Goal: Task Accomplishment & Management: Manage account settings

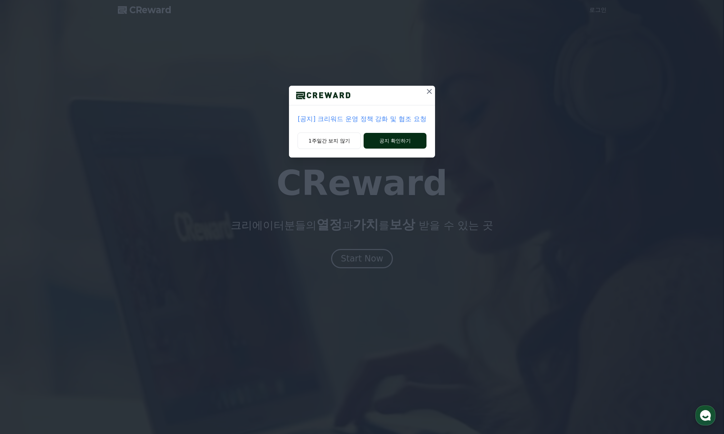
click at [388, 140] on button "공지 확인하기" at bounding box center [394, 141] width 62 height 16
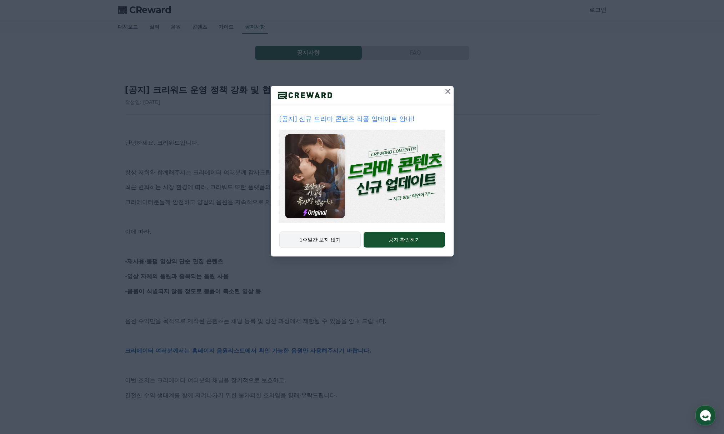
click at [334, 237] on button "1주일간 보지 않기" at bounding box center [320, 239] width 82 height 16
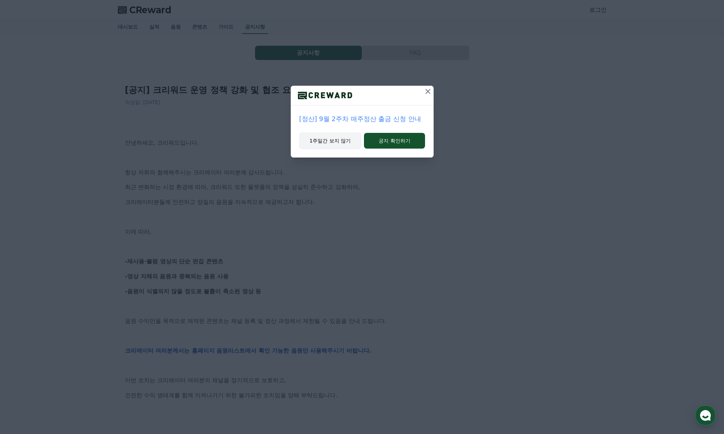
click at [337, 143] on button "1주일간 보지 않기" at bounding box center [330, 140] width 62 height 16
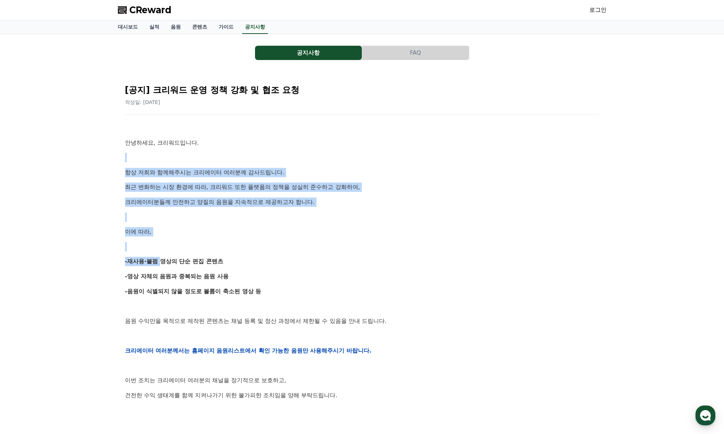
drag, startPoint x: 173, startPoint y: 150, endPoint x: 157, endPoint y: 258, distance: 109.7
click at [157, 258] on div "안녕하세요, 크리워드입니다. 항상 저희와 함께해주시는 크리에이터 여러분께 감사드립니다. 최근 변화하는 시장 환경에 따라, 크리워드 또한 플랫폼…" at bounding box center [362, 350] width 474 height 454
drag, startPoint x: 240, startPoint y: 257, endPoint x: 158, endPoint y: 253, distance: 82.6
click at [158, 253] on div "안녕하세요, 크리워드입니다. 항상 저희와 함께해주시는 크리에이터 여러분께 감사드립니다. 최근 변화하는 시장 환경에 따라, 크리워드 또한 플랫폼…" at bounding box center [362, 350] width 474 height 454
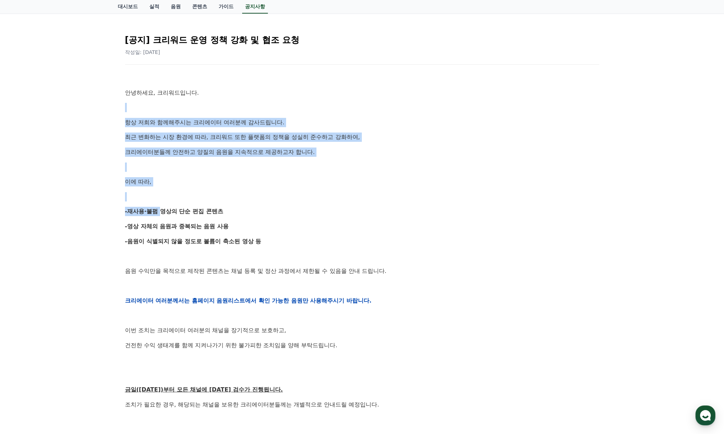
scroll to position [71, 0]
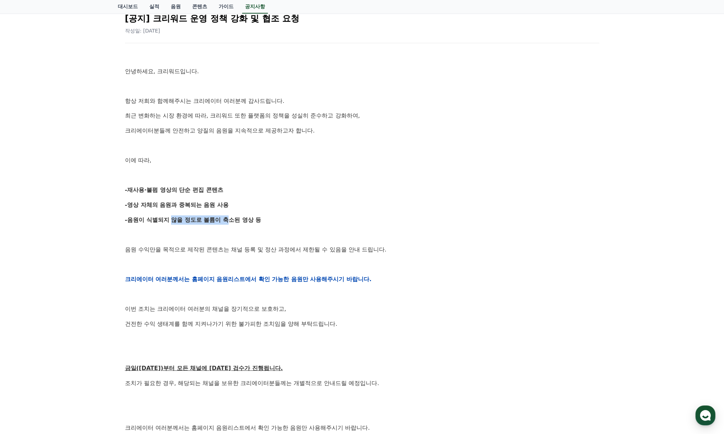
drag, startPoint x: 226, startPoint y: 216, endPoint x: 168, endPoint y: 215, distance: 57.1
click at [168, 215] on p "-음원이 식별되지 않을 정도로 볼륨이 축소된 영상 등" at bounding box center [362, 219] width 474 height 9
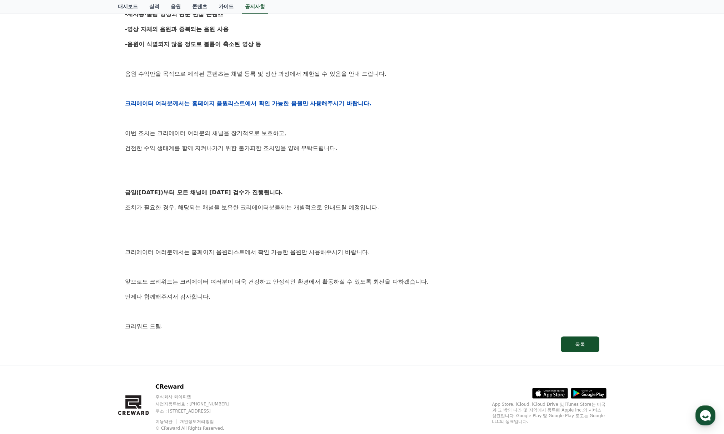
scroll to position [250, 0]
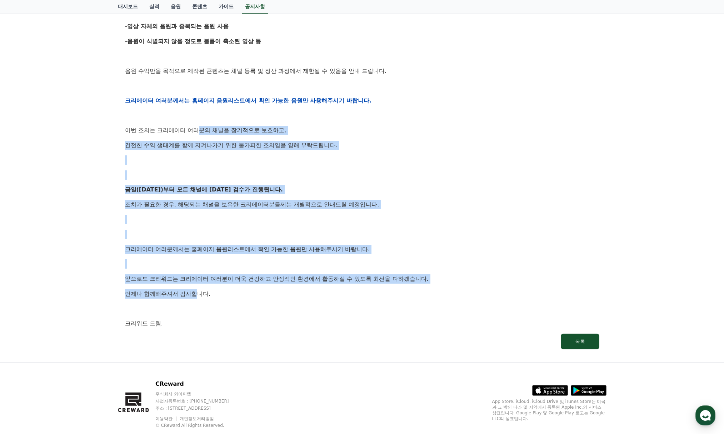
drag, startPoint x: 200, startPoint y: 127, endPoint x: 199, endPoint y: 287, distance: 159.9
click at [199, 287] on div "안녕하세요, 크리워드입니다. 항상 저희와 함께해주시는 크리에이터 여러분께 감사드립니다. 최근 변화하는 시장 환경에 따라, 크리워드 또한 플랫폼…" at bounding box center [362, 100] width 474 height 454
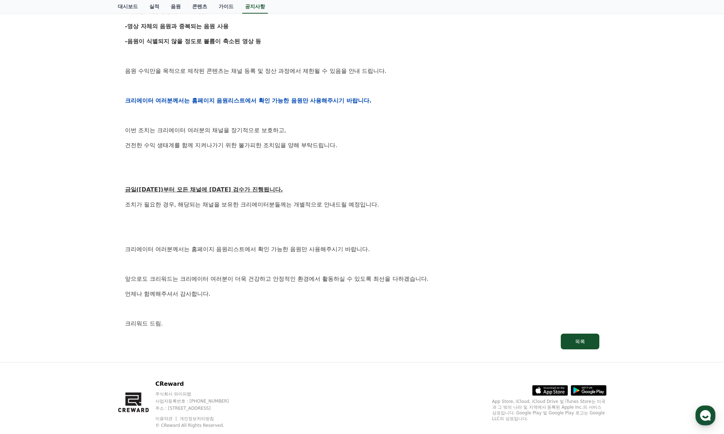
click at [224, 290] on p "언제나 함께해주셔서 감사합니다." at bounding box center [362, 293] width 474 height 9
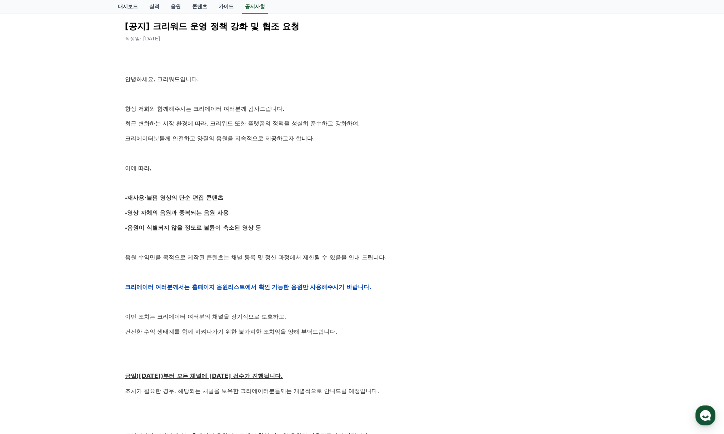
scroll to position [0, 0]
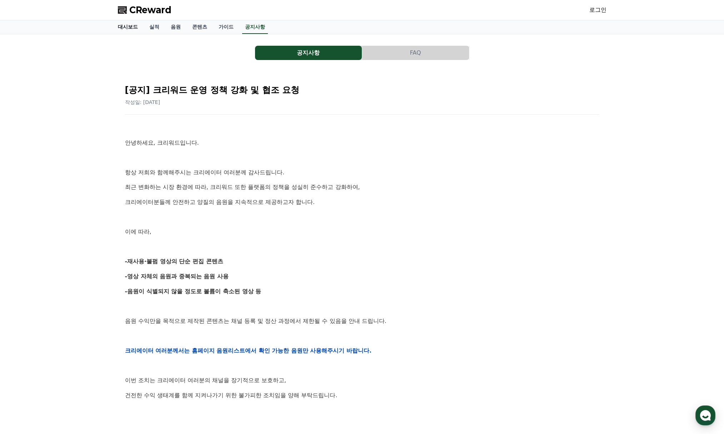
click at [121, 27] on link "대시보드" at bounding box center [127, 27] width 31 height 14
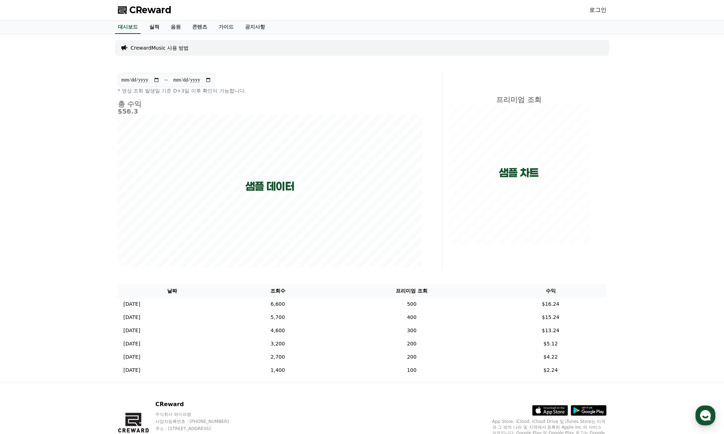
click at [154, 28] on link "실적" at bounding box center [154, 27] width 21 height 14
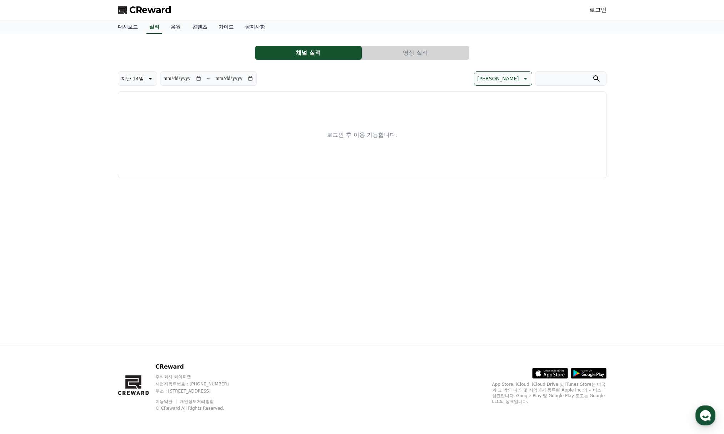
click at [175, 25] on link "음원" at bounding box center [175, 27] width 21 height 14
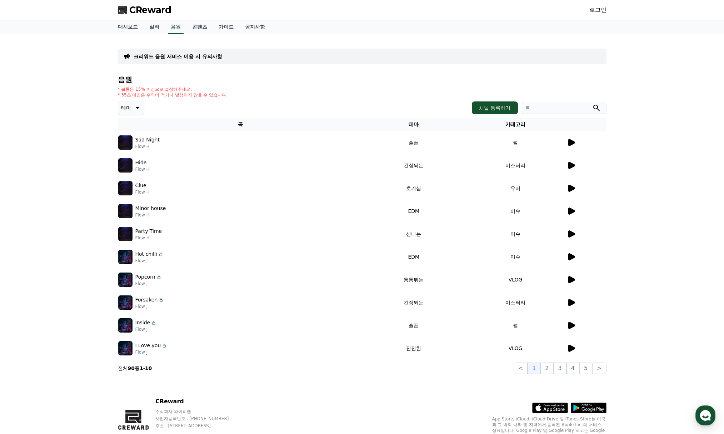
click at [574, 142] on icon at bounding box center [571, 142] width 7 height 7
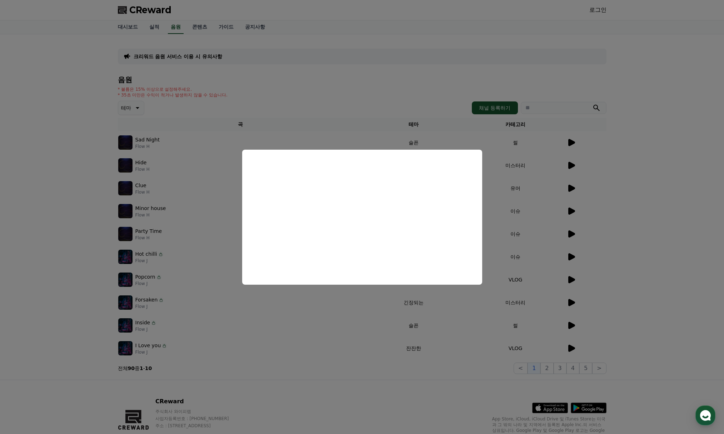
click at [645, 157] on button "close modal" at bounding box center [362, 217] width 724 height 434
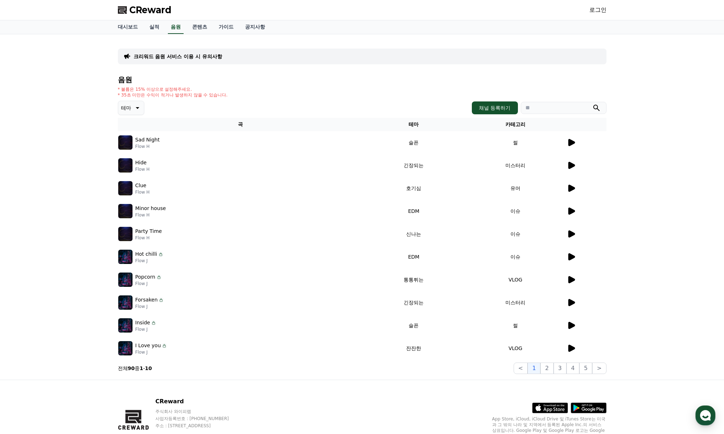
click at [567, 162] on icon at bounding box center [571, 165] width 9 height 9
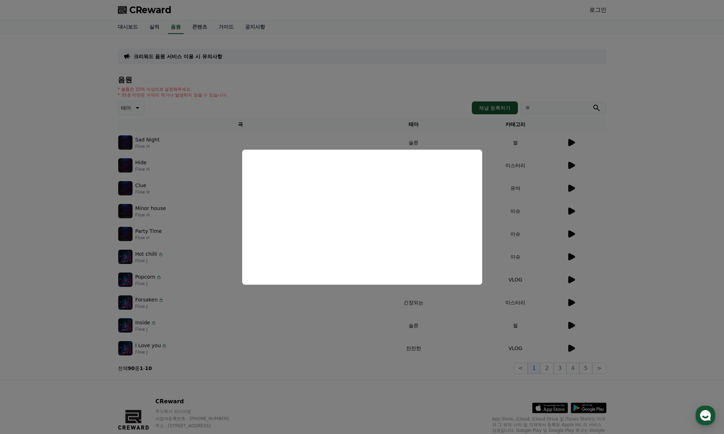
click at [618, 163] on button "close modal" at bounding box center [362, 217] width 724 height 434
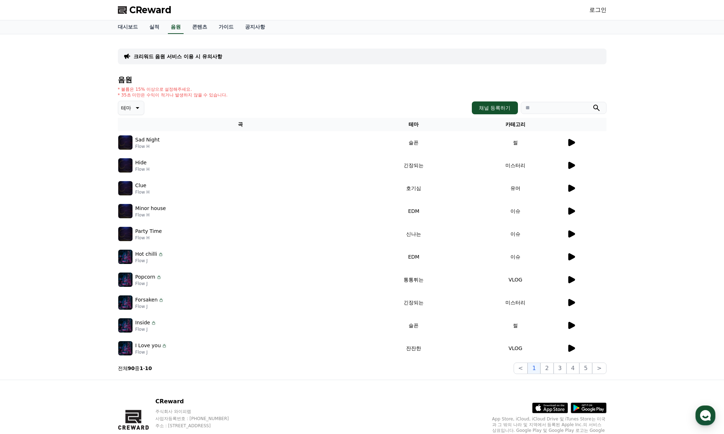
click at [136, 107] on icon at bounding box center [136, 108] width 9 height 9
click at [132, 148] on button "통통튀는" at bounding box center [132, 148] width 26 height 16
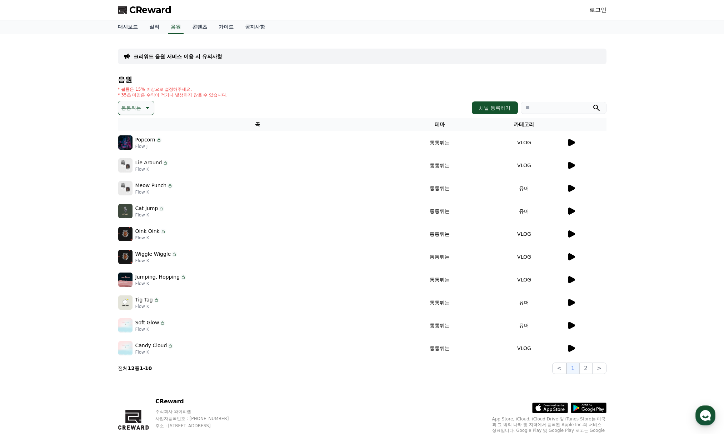
click at [129, 109] on p "통통튀는" at bounding box center [131, 108] width 20 height 10
click at [130, 125] on button "신나는" at bounding box center [129, 131] width 21 height 16
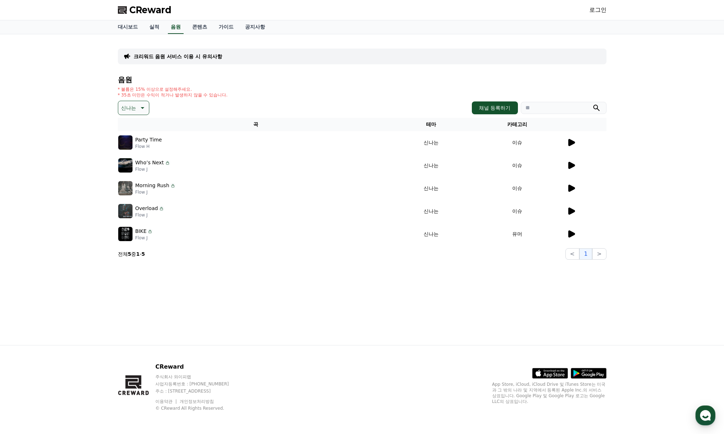
click at [575, 142] on div at bounding box center [586, 142] width 39 height 9
click at [570, 143] on icon at bounding box center [571, 142] width 7 height 7
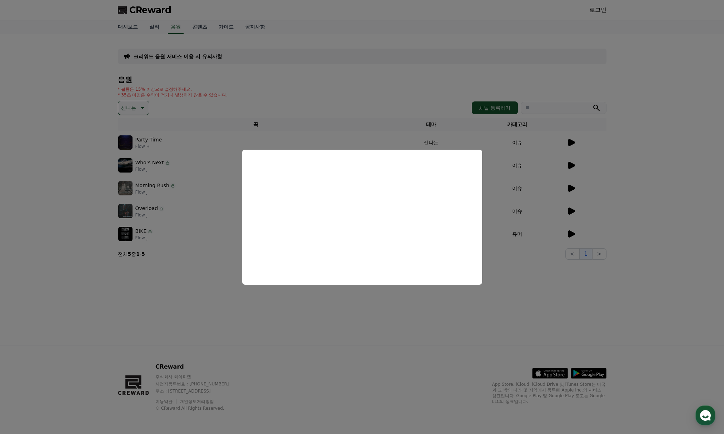
drag, startPoint x: 504, startPoint y: 272, endPoint x: 504, endPoint y: 268, distance: 4.7
click at [504, 272] on button "close modal" at bounding box center [362, 217] width 724 height 434
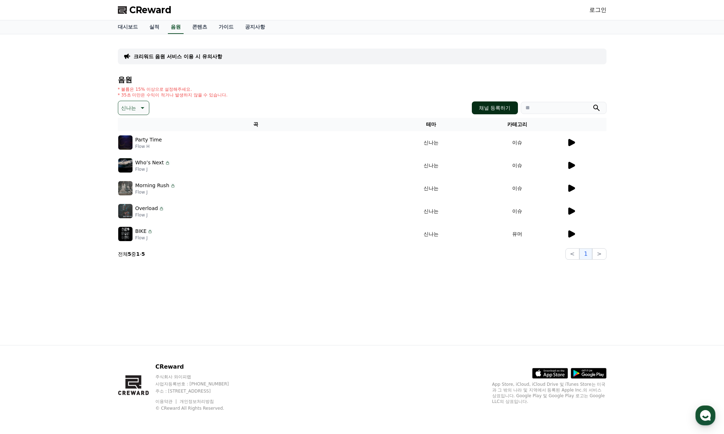
click at [485, 106] on button "채널 등록하기" at bounding box center [495, 107] width 46 height 13
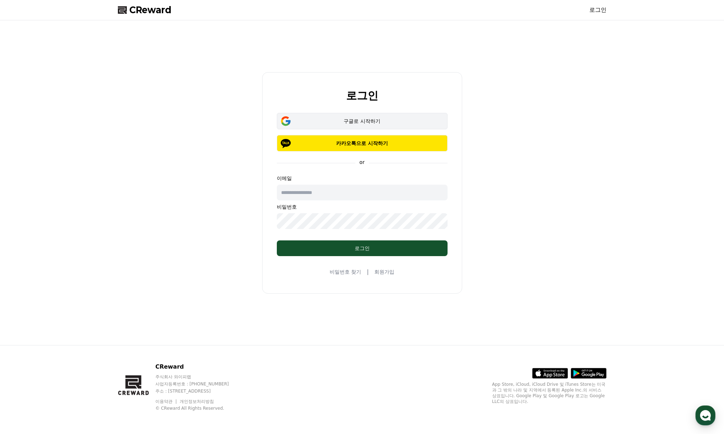
click at [344, 122] on div "구글로 시작하기" at bounding box center [362, 120] width 150 height 7
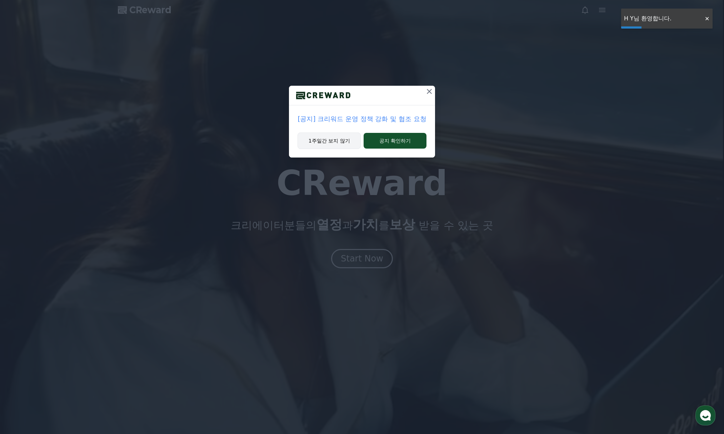
click at [339, 138] on button "1주일간 보지 않기" at bounding box center [328, 140] width 63 height 16
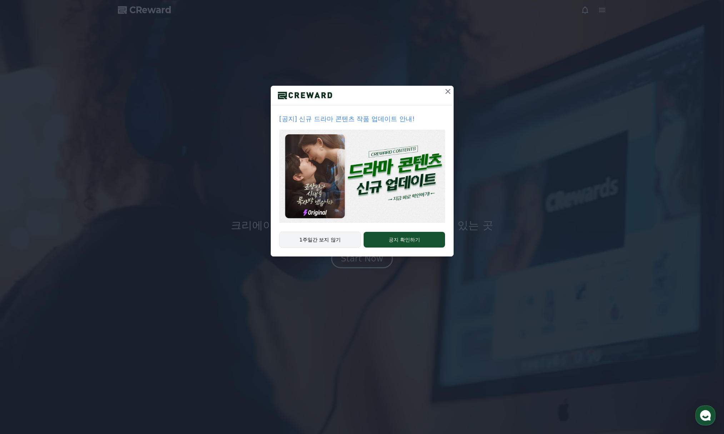
click at [326, 239] on button "1주일간 보지 않기" at bounding box center [320, 239] width 82 height 16
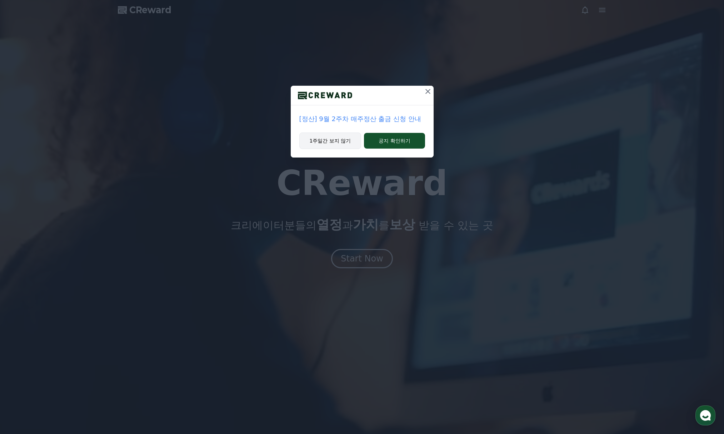
click at [330, 142] on button "1주일간 보지 않기" at bounding box center [330, 140] width 62 height 16
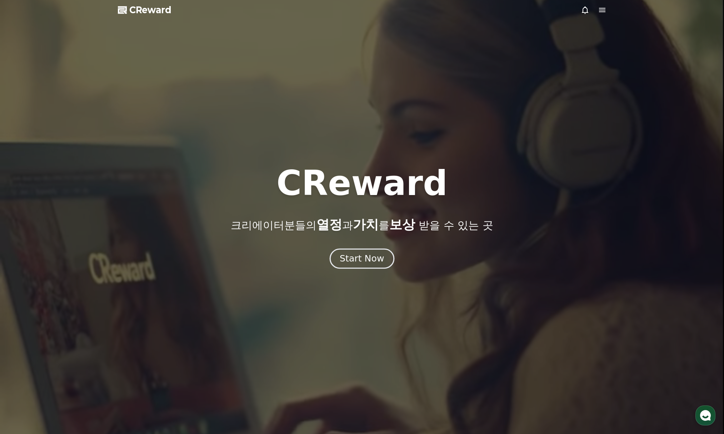
click at [362, 264] on div "Start Now" at bounding box center [361, 258] width 44 height 12
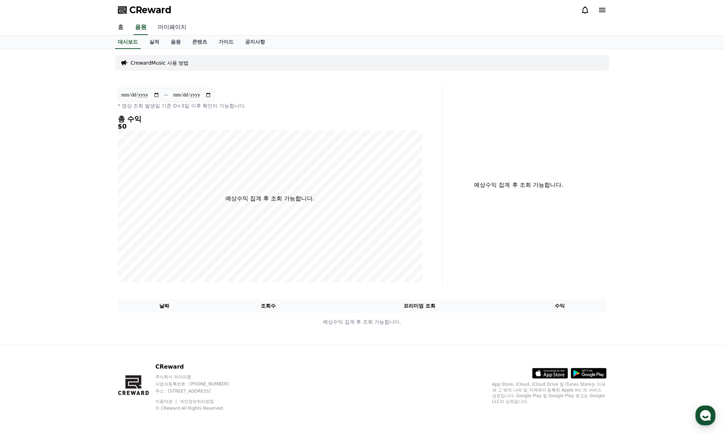
click at [157, 26] on link "마이페이지" at bounding box center [172, 27] width 40 height 15
select select "**********"
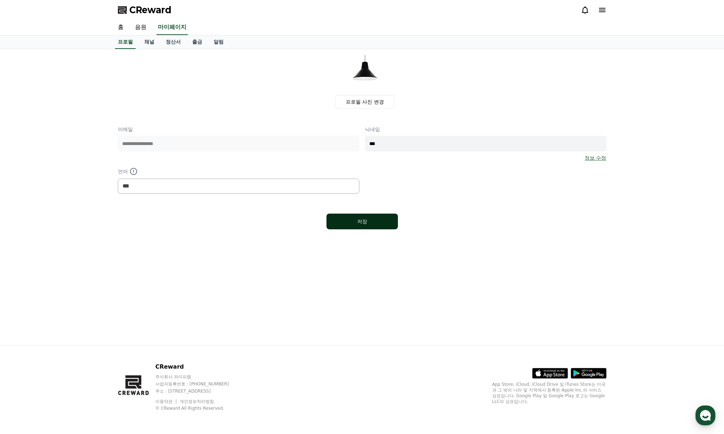
click at [362, 223] on div "저장" at bounding box center [362, 221] width 43 height 7
select select "**********"
click at [149, 42] on link "채널" at bounding box center [149, 42] width 21 height 14
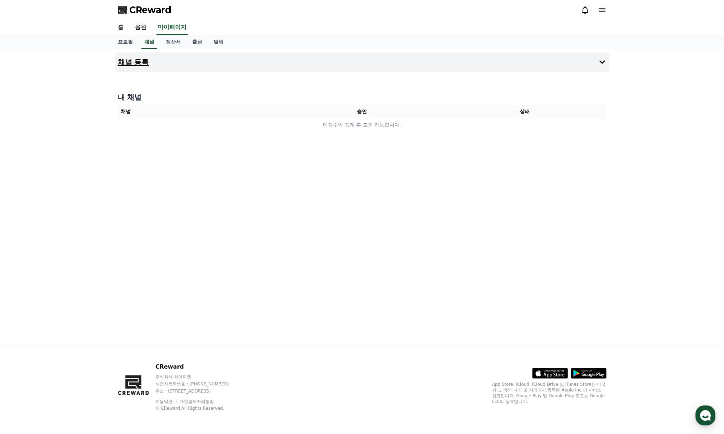
click at [200, 61] on button "채널 등록" at bounding box center [362, 62] width 494 height 20
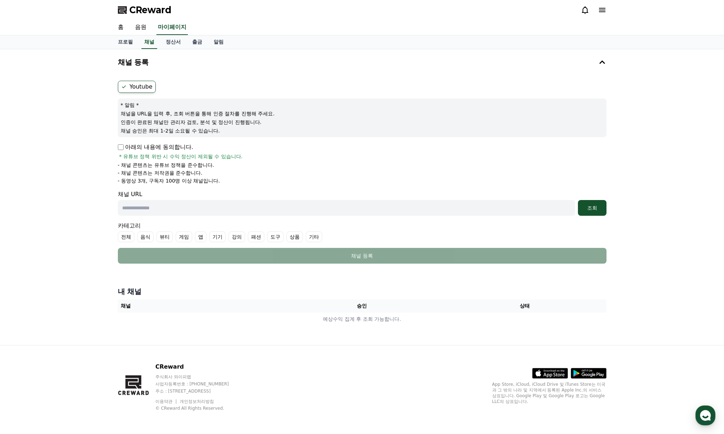
click at [149, 208] on input "text" at bounding box center [346, 208] width 457 height 16
click at [163, 214] on input "text" at bounding box center [346, 208] width 457 height 16
paste input "**********"
type input "**********"
click at [594, 212] on button "조회" at bounding box center [592, 208] width 29 height 16
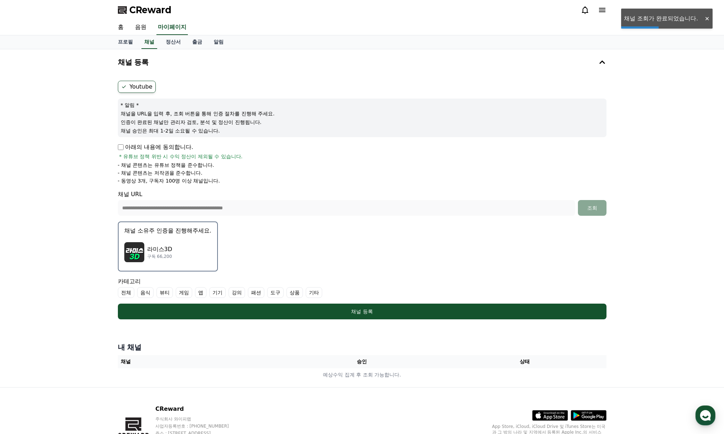
click at [125, 248] on img "button" at bounding box center [134, 252] width 20 height 20
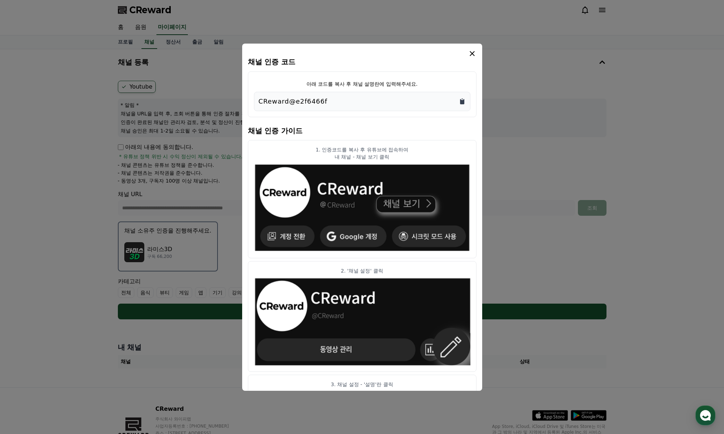
click at [462, 101] on icon "Copy to clipboard" at bounding box center [462, 101] width 4 height 5
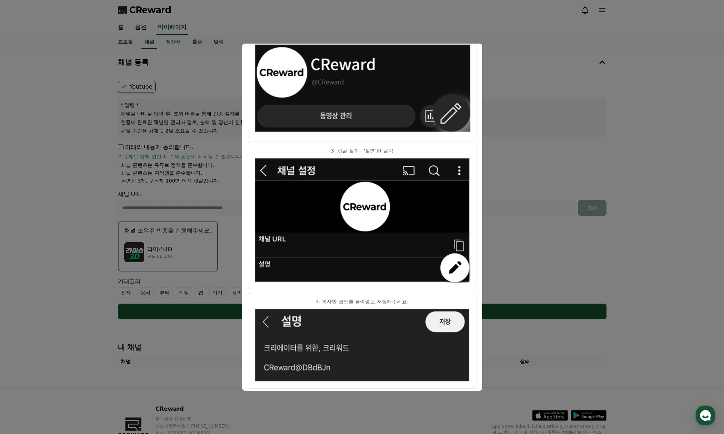
click at [508, 79] on button "close modal" at bounding box center [362, 217] width 724 height 434
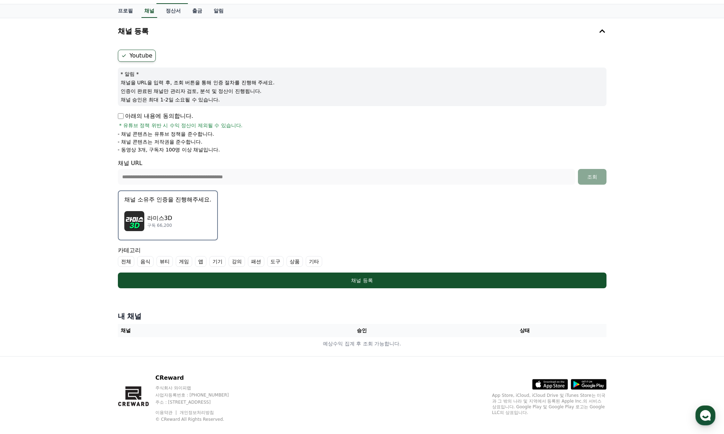
scroll to position [42, 0]
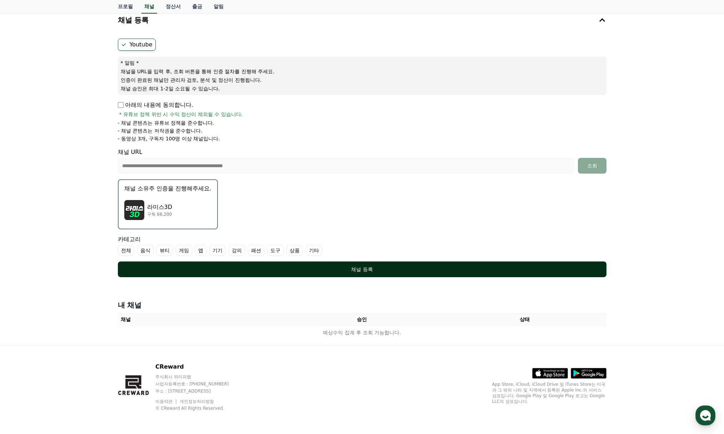
click at [353, 269] on div "채널 등록" at bounding box center [362, 269] width 460 height 7
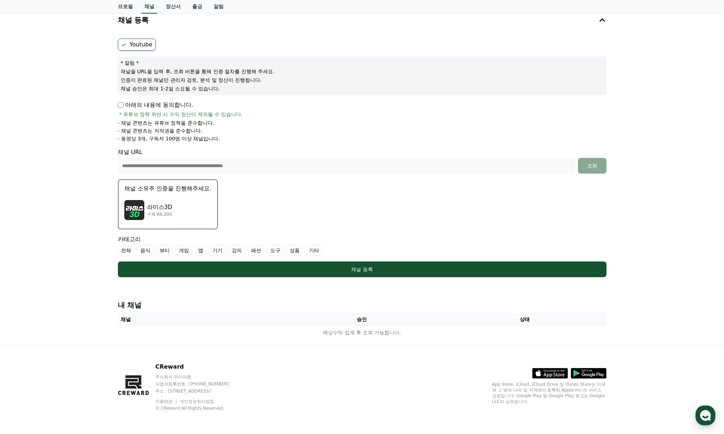
click at [288, 249] on label "상품" at bounding box center [294, 250] width 16 height 11
click at [318, 249] on label "기타" at bounding box center [322, 250] width 16 height 11
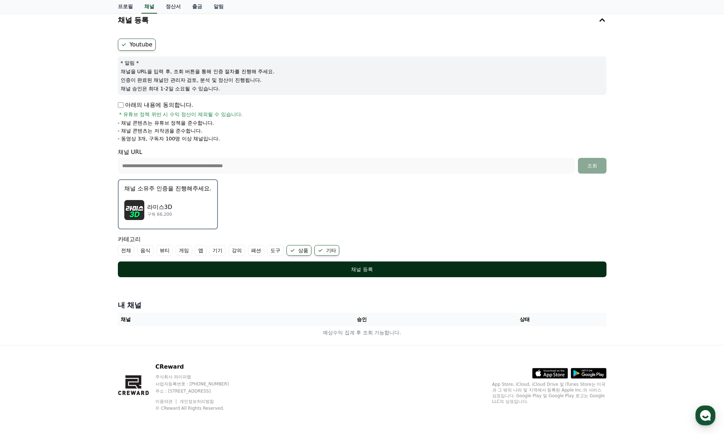
click at [352, 268] on div "채널 등록" at bounding box center [362, 269] width 460 height 7
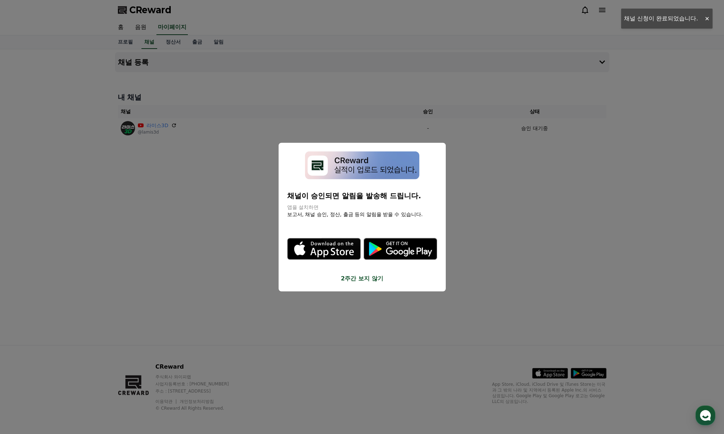
click at [352, 278] on button "2주간 보지 않기" at bounding box center [362, 278] width 150 height 9
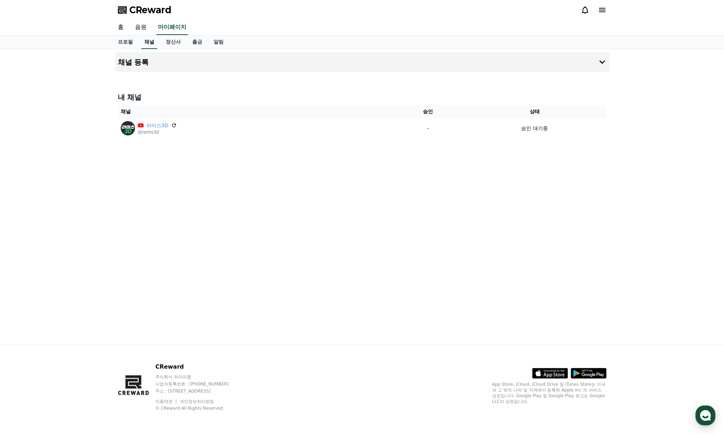
click at [150, 39] on link "채널" at bounding box center [149, 42] width 16 height 14
click at [126, 45] on link "프로필" at bounding box center [125, 42] width 26 height 14
select select "**********"
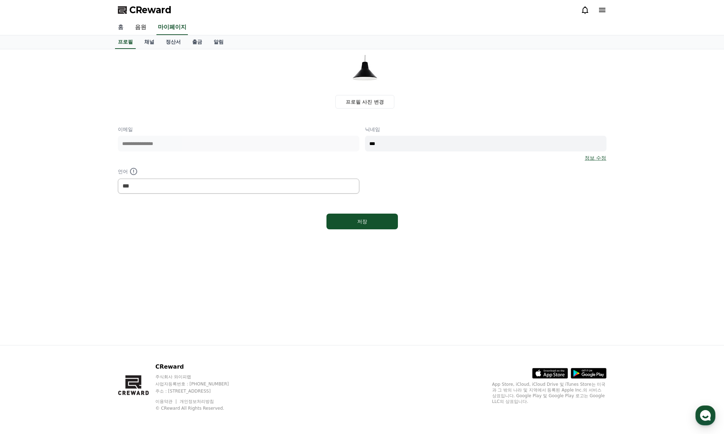
click at [120, 28] on link "홈" at bounding box center [120, 27] width 17 height 15
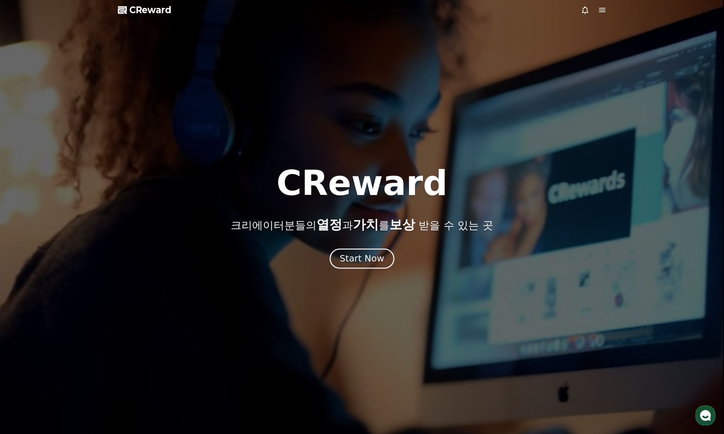
click at [352, 256] on div "Start Now" at bounding box center [361, 258] width 44 height 12
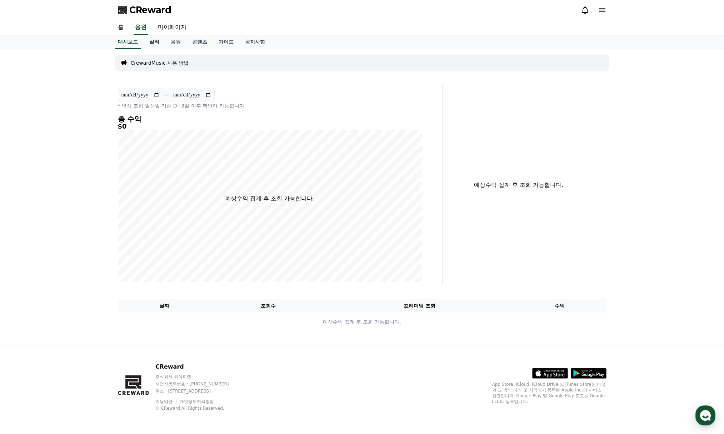
click at [152, 42] on link "실적" at bounding box center [154, 42] width 21 height 14
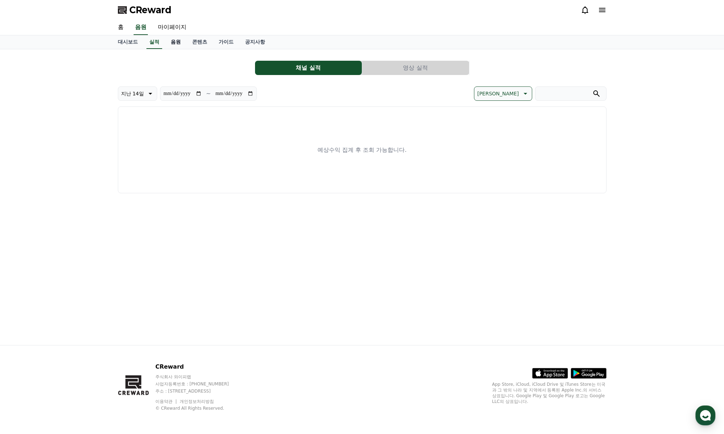
click at [170, 42] on link "음원" at bounding box center [175, 42] width 21 height 14
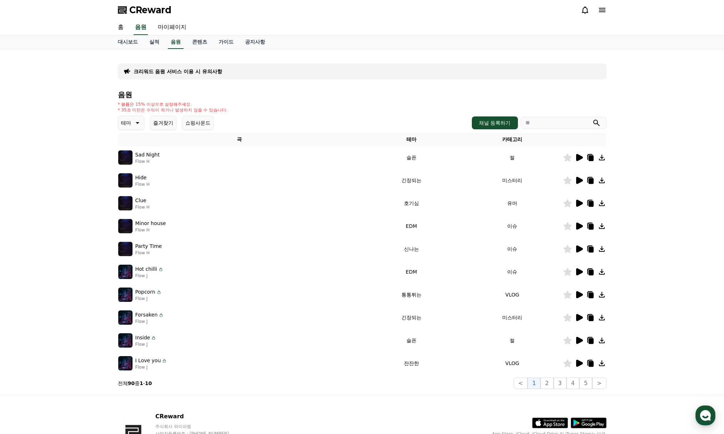
click at [133, 121] on icon at bounding box center [136, 123] width 9 height 9
click at [130, 143] on button "신나는" at bounding box center [129, 146] width 21 height 16
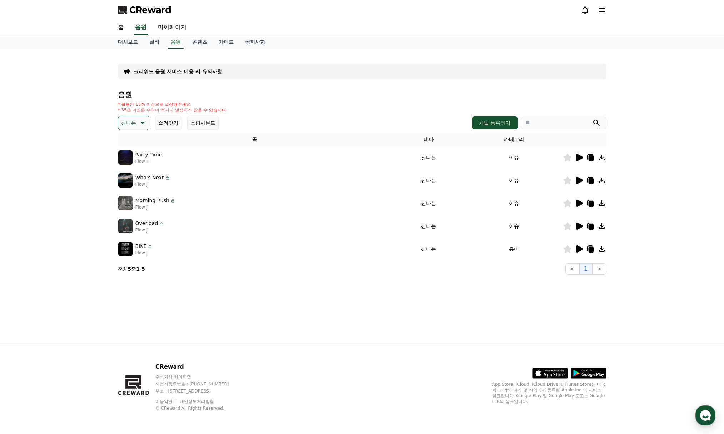
click at [577, 183] on icon at bounding box center [579, 180] width 7 height 7
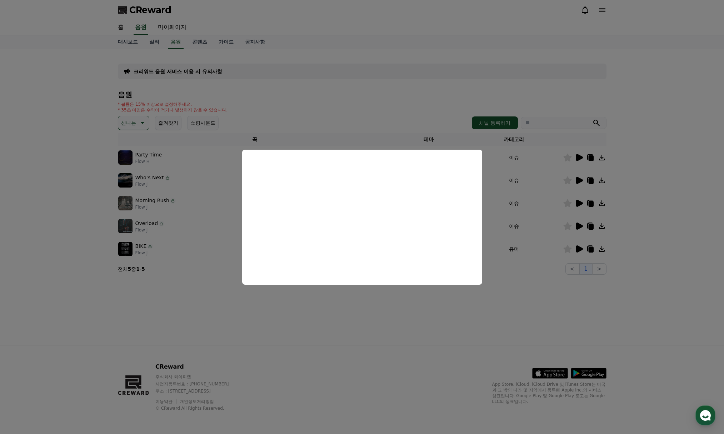
click at [411, 299] on button "close modal" at bounding box center [362, 217] width 724 height 434
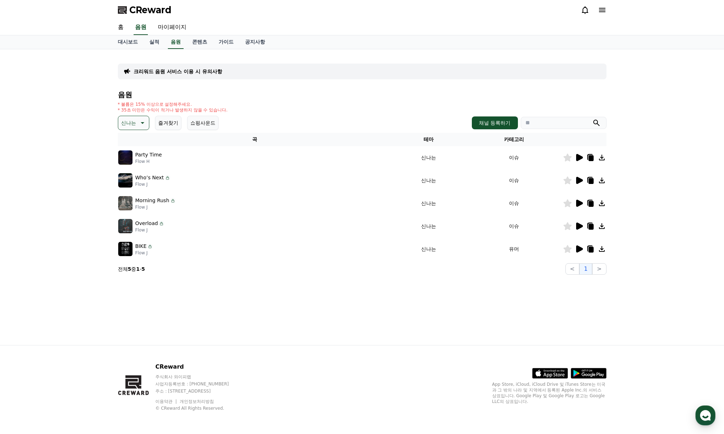
click at [573, 203] on div at bounding box center [584, 203] width 43 height 9
click at [577, 204] on icon at bounding box center [579, 203] width 7 height 7
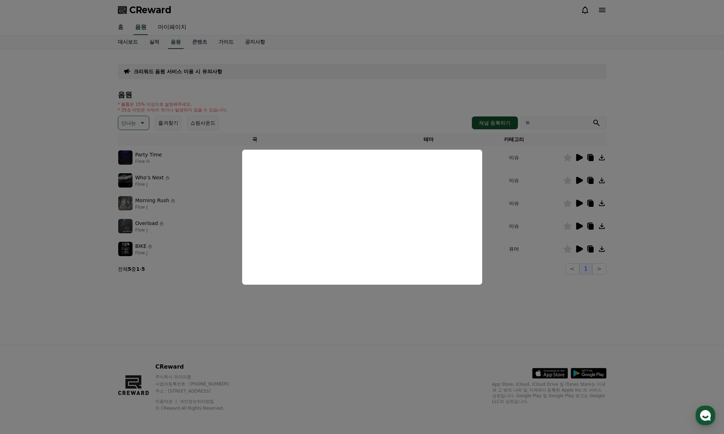
click at [328, 307] on button "close modal" at bounding box center [362, 217] width 724 height 434
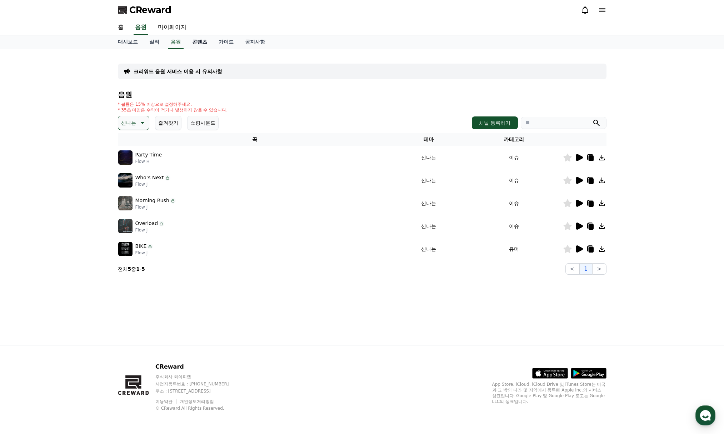
click at [195, 41] on link "콘텐츠" at bounding box center [199, 42] width 26 height 14
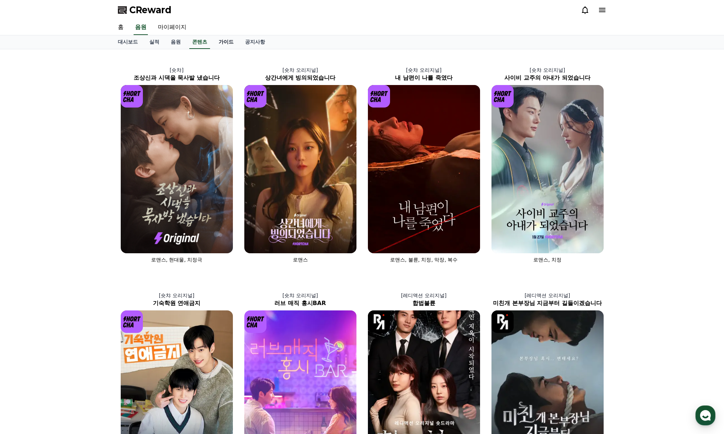
click at [231, 41] on link "가이드" at bounding box center [226, 42] width 26 height 14
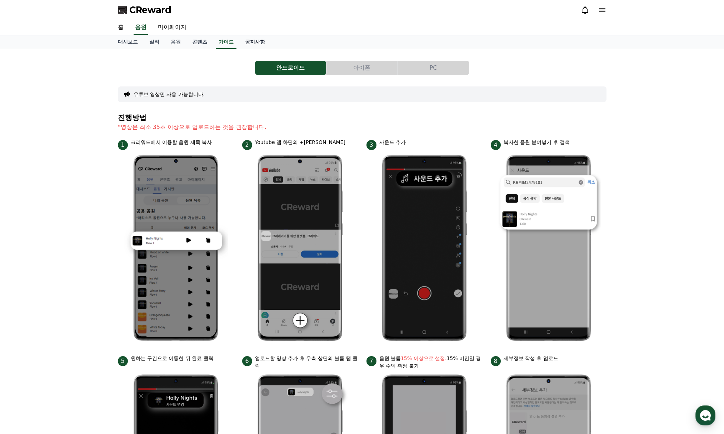
click at [251, 46] on link "공지사항" at bounding box center [254, 42] width 31 height 14
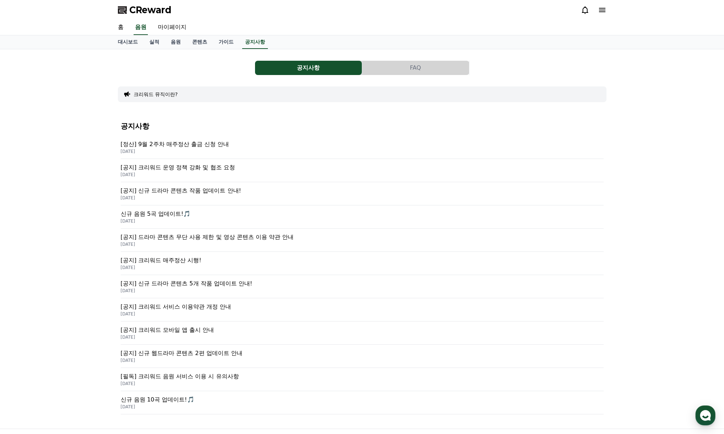
click at [185, 143] on p "[정산] 9월 2주차 매주정산 출금 신청 안내" at bounding box center [362, 144] width 483 height 9
click at [174, 169] on p "[공지] 크리워드 운영 정책 강화 및 협조 요청" at bounding box center [362, 167] width 483 height 9
click at [168, 189] on p "[공지] 신규 드라마 콘텐츠 작품 업데이트 안내!" at bounding box center [362, 190] width 483 height 9
click at [122, 25] on link "홈" at bounding box center [120, 27] width 17 height 15
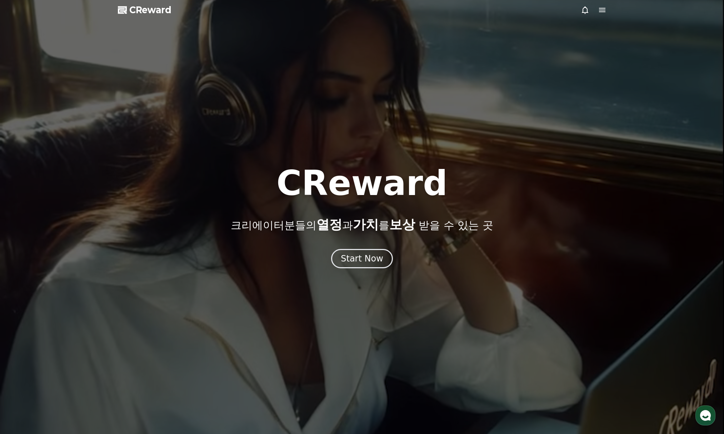
click at [126, 9] on polygon at bounding box center [122, 9] width 9 height 7
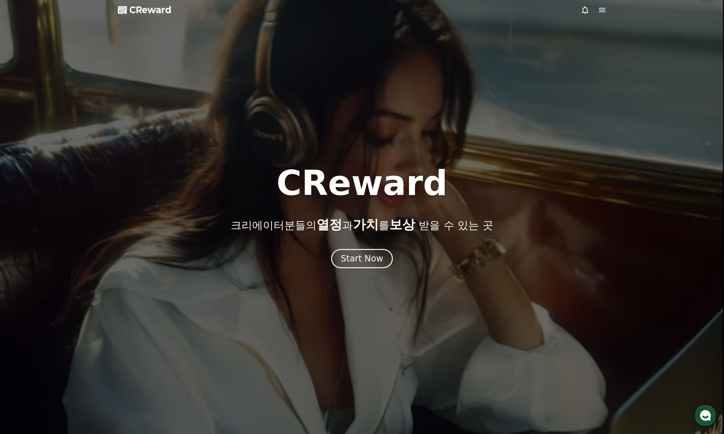
click at [149, 7] on span "CReward" at bounding box center [150, 9] width 42 height 11
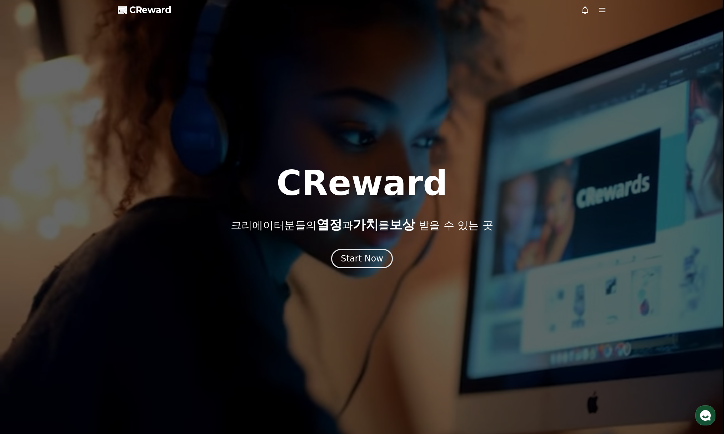
click at [290, 27] on div at bounding box center [362, 217] width 724 height 434
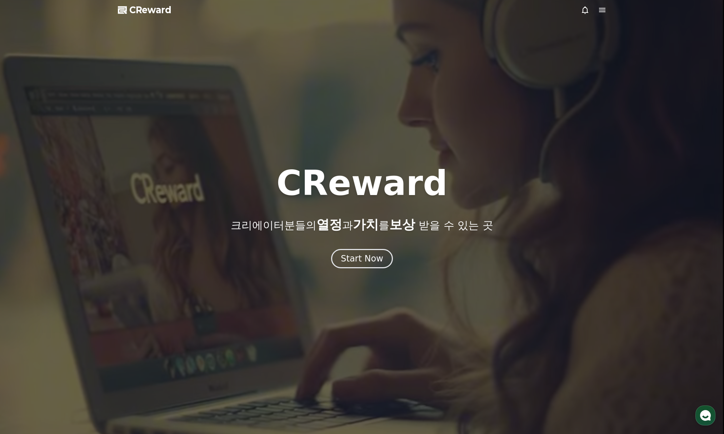
click at [603, 10] on icon at bounding box center [602, 10] width 6 height 4
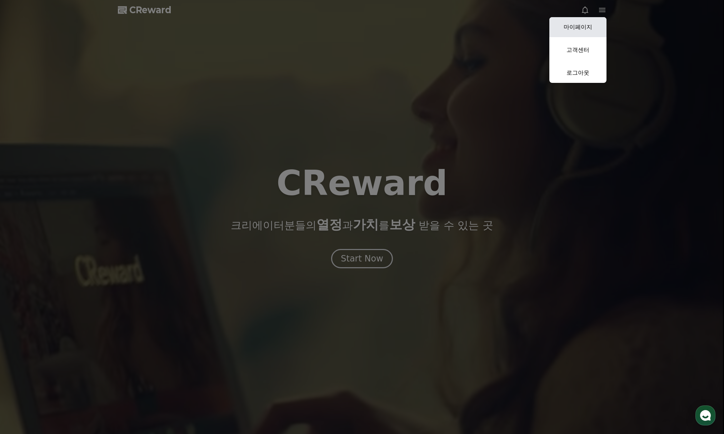
click at [574, 27] on link "마이페이지" at bounding box center [577, 27] width 57 height 20
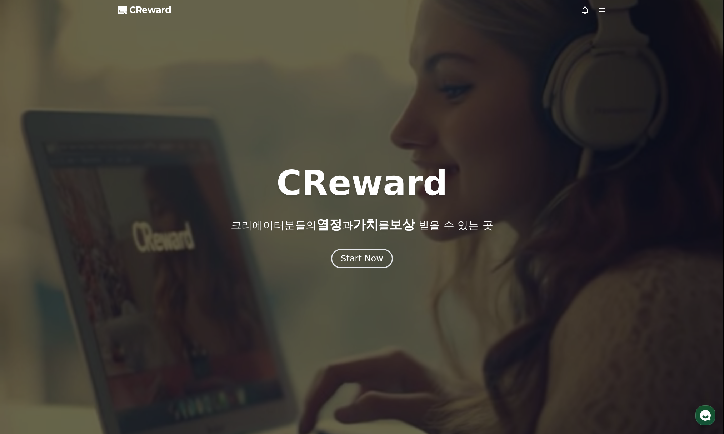
select select "**********"
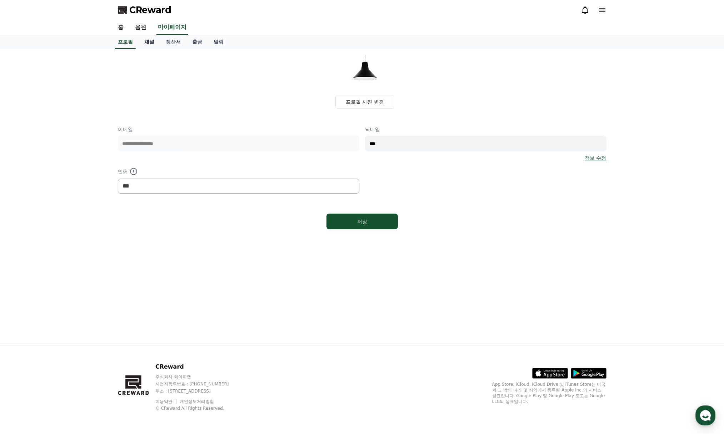
click at [149, 39] on link "채널" at bounding box center [149, 42] width 21 height 14
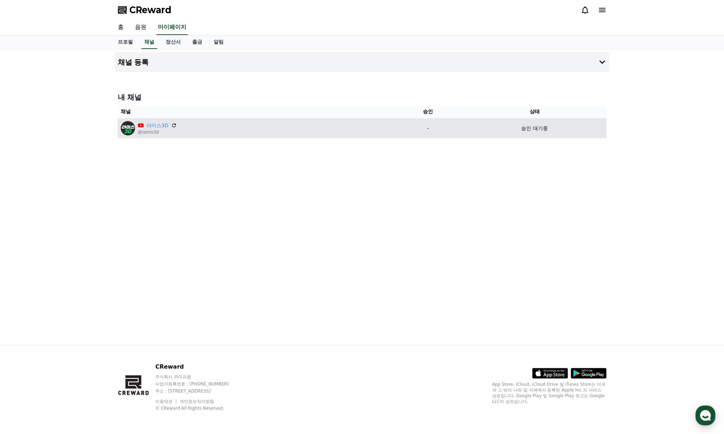
click at [498, 131] on div "승인 대기중" at bounding box center [535, 128] width 138 height 7
drag, startPoint x: 498, startPoint y: 131, endPoint x: 451, endPoint y: 130, distance: 47.5
click at [453, 130] on p "-" at bounding box center [428, 128] width 64 height 7
click at [272, 120] on td "라미스3D @lamis3d" at bounding box center [255, 128] width 275 height 20
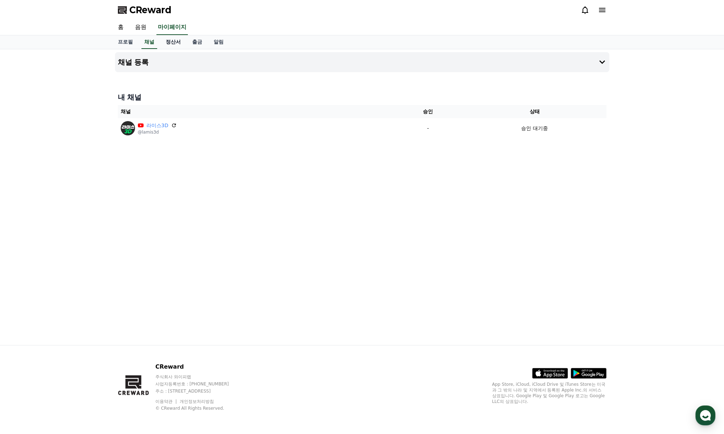
click at [171, 39] on link "정산서" at bounding box center [173, 42] width 26 height 14
